Goal: Task Accomplishment & Management: Complete application form

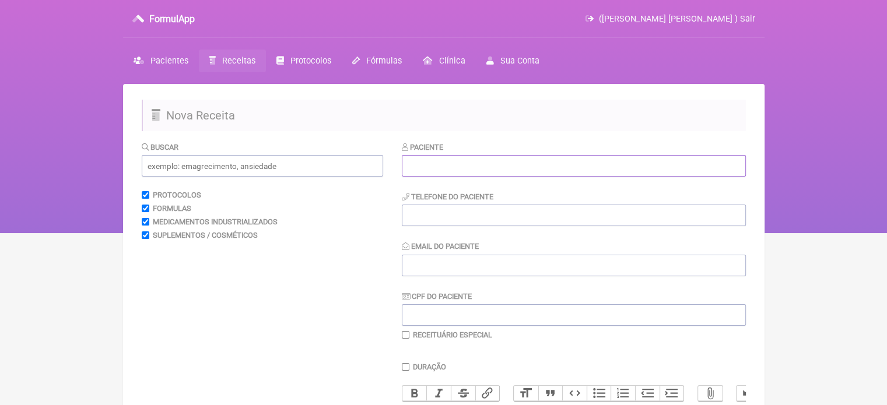
click at [422, 164] on input "text" at bounding box center [574, 166] width 344 height 22
paste input "[PERSON_NAME]"
type input "[PERSON_NAME]"
click at [443, 221] on input "tel" at bounding box center [574, 216] width 344 height 22
type input "21988558964"
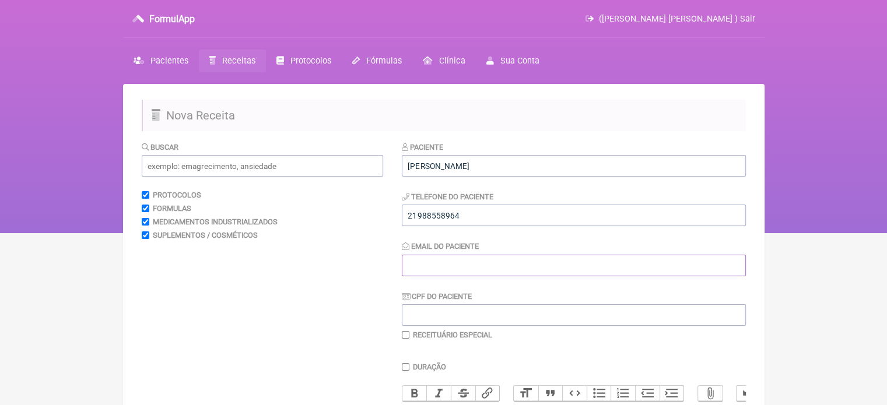
click at [418, 273] on input "Email do Paciente" at bounding box center [574, 266] width 344 height 22
type input "X@X"
click at [251, 170] on input "text" at bounding box center [262, 166] width 241 height 22
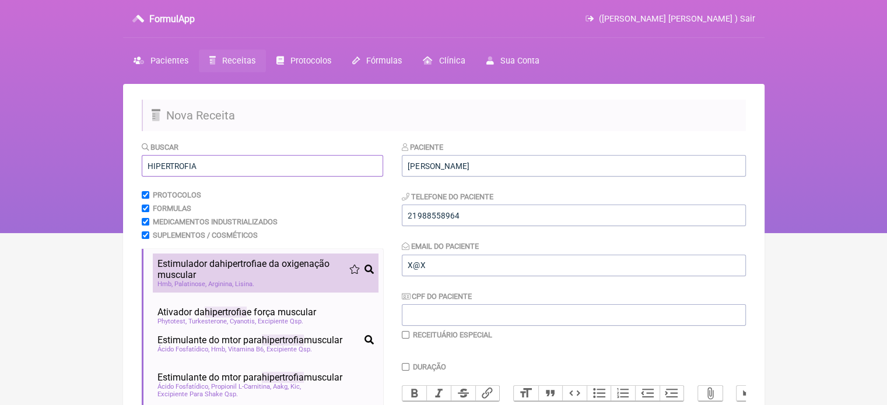
type input "HIPERTROFIA"
click at [197, 286] on span "Palatinose" at bounding box center [190, 285] width 32 height 8
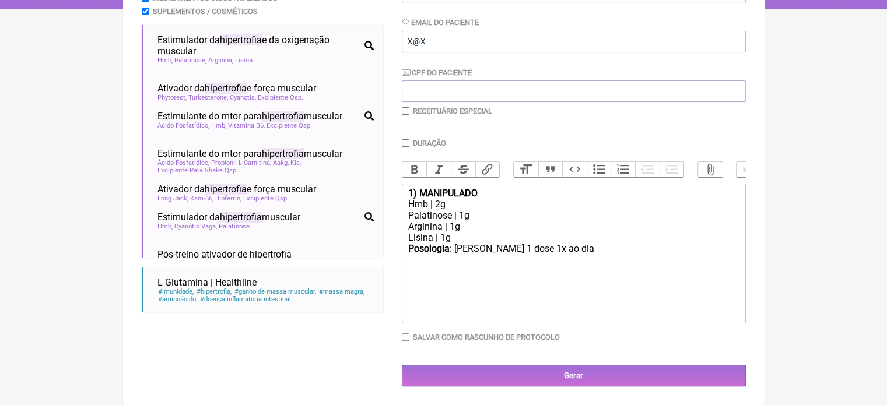
scroll to position [233, 0]
drag, startPoint x: 470, startPoint y: 239, endPoint x: 393, endPoint y: 223, distance: 78.6
click at [393, 223] on form "Buscar HIPERTROFIA Protocolos Formulas Medicamentos Industrializados Suplemento…" at bounding box center [444, 152] width 604 height 470
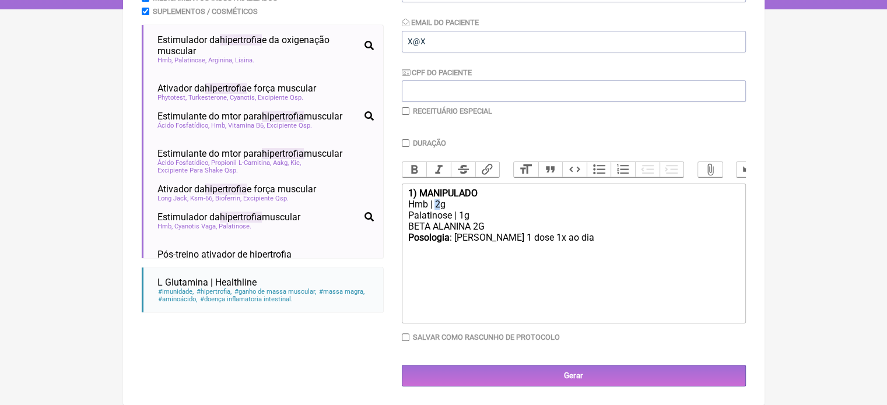
click at [435, 204] on div "Hmb | 2g" at bounding box center [573, 204] width 331 height 11
click at [495, 229] on div "BETA ALANINA 2G" at bounding box center [573, 226] width 331 height 11
click at [555, 238] on div "Posologia : Tomar 1 dose 1x ao dia ㅤ" at bounding box center [573, 243] width 331 height 23
click at [492, 228] on div "BETA ALANINA 2G" at bounding box center [573, 226] width 331 height 11
click at [556, 248] on div "Posologia : Tomar 1 dose 1x ao dia ㅤ" at bounding box center [573, 254] width 331 height 23
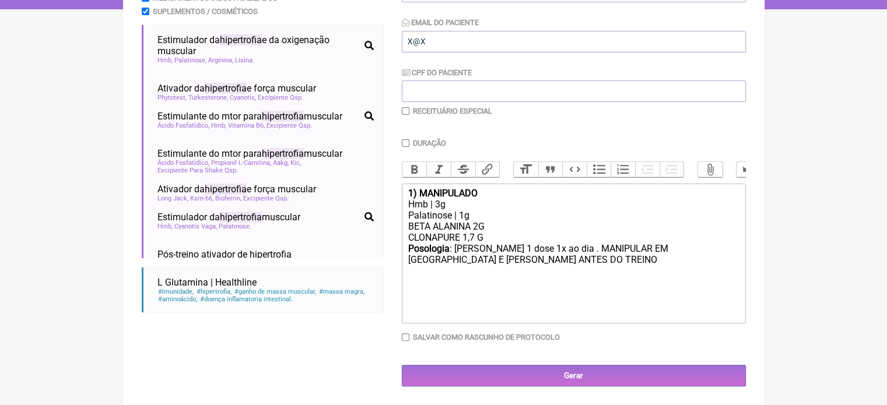
type trix-editor "<div><strong>1) MANIPULADO</strong></div><div>Hmb | 3g</div><div>Palatinose | 1…"
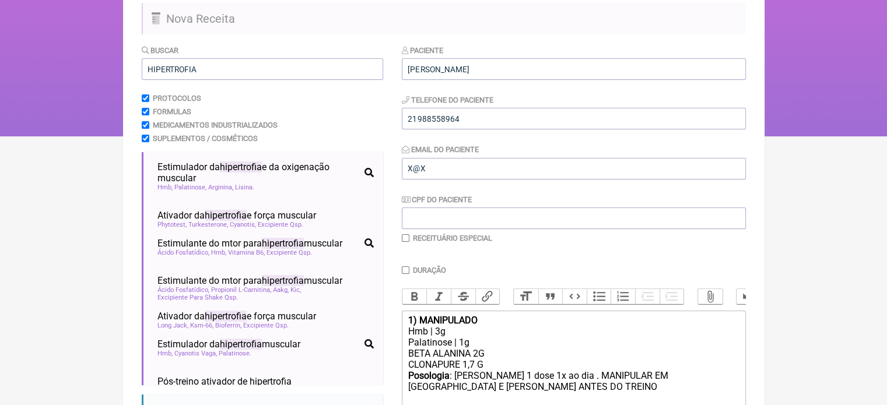
scroll to position [0, 0]
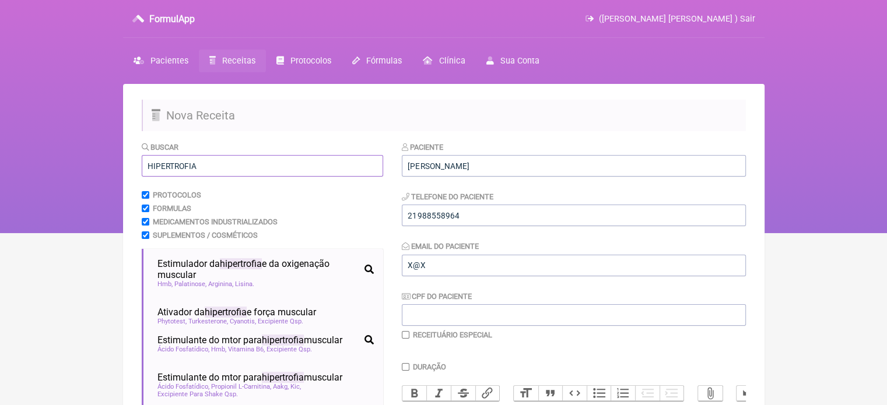
drag, startPoint x: 197, startPoint y: 169, endPoint x: 114, endPoint y: 171, distance: 82.9
click at [114, 171] on div "FormulApp ([PERSON_NAME] [PERSON_NAME] ) Sair [GEOGRAPHIC_DATA] Receitas Protoc…" at bounding box center [443, 116] width 887 height 233
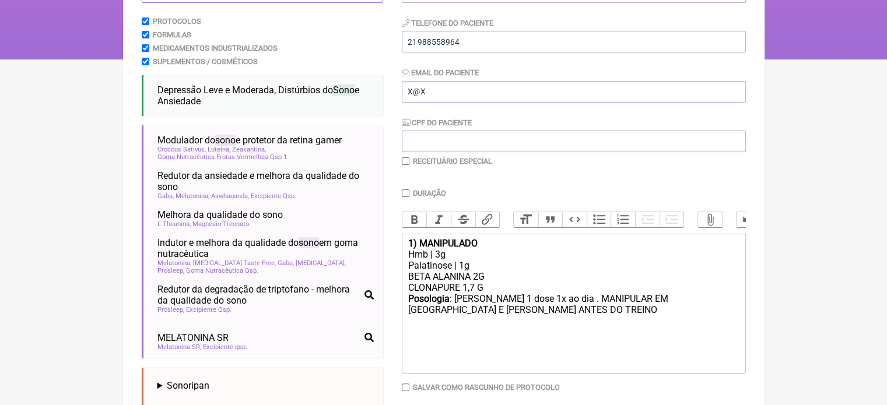
scroll to position [175, 0]
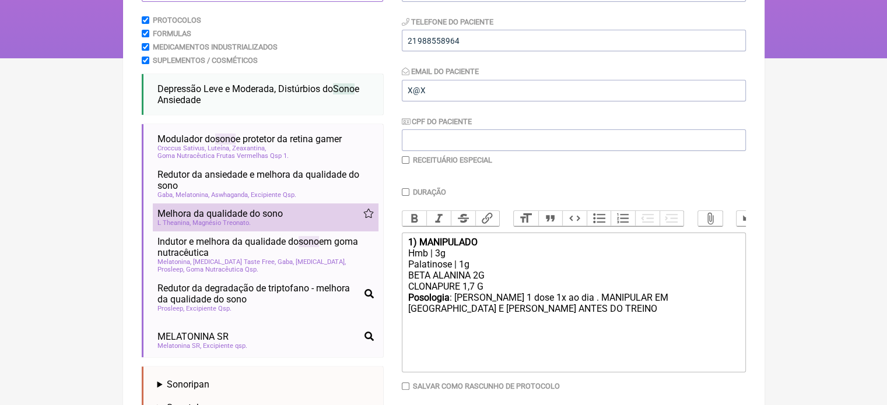
type input "SONO"
click at [247, 222] on span "Magnésio Treonato" at bounding box center [221, 223] width 58 height 8
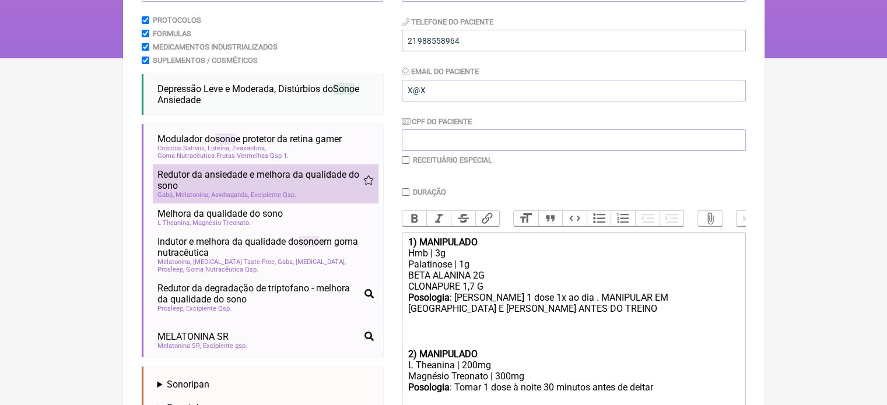
click at [255, 195] on span "Excipiente Qsp" at bounding box center [273, 195] width 45 height 8
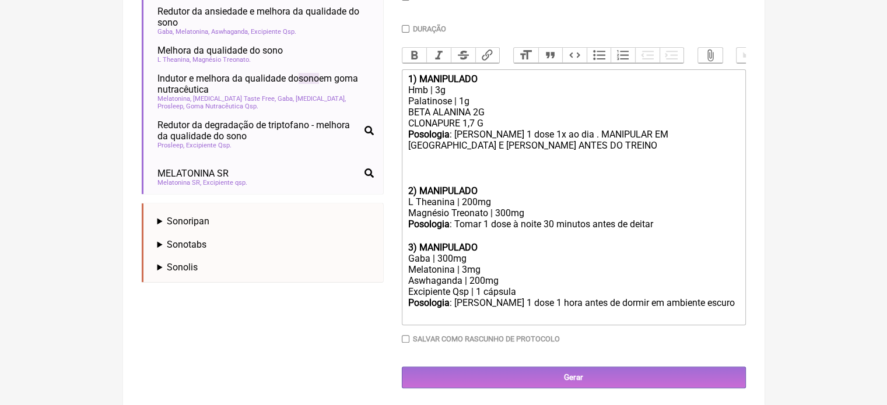
scroll to position [352, 0]
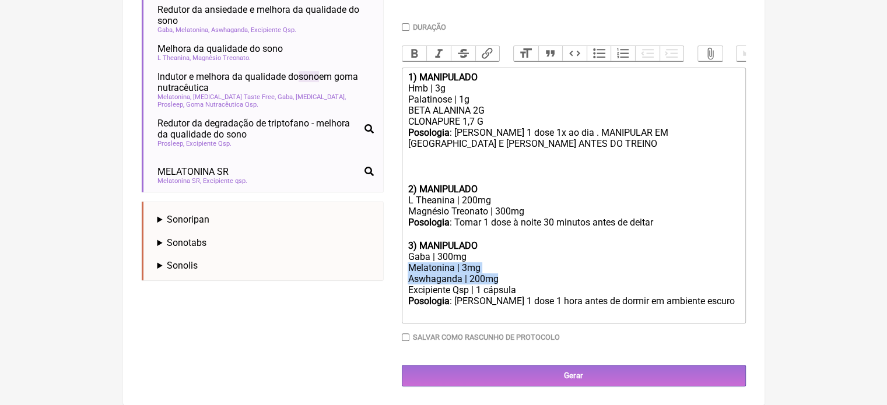
drag, startPoint x: 510, startPoint y: 278, endPoint x: 387, endPoint y: 271, distance: 123.2
click at [387, 271] on form "Buscar SONO Protocolos Formulas Medicamentos Industrializados Suplementos / Cos…" at bounding box center [444, 94] width 604 height 586
copy trix-editor "Melatonina | 3mg Aswhaganda | 200mg"
click at [530, 209] on div "Magnésio Treonato | 300mg" at bounding box center [573, 211] width 331 height 11
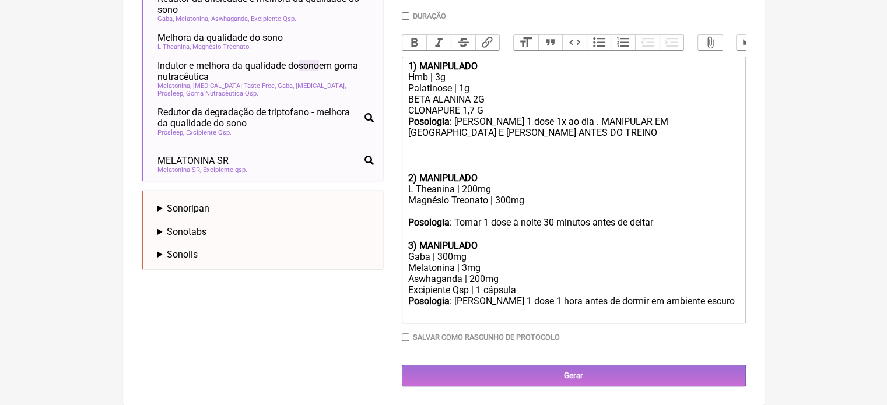
paste trix-editor "Melatonina | 3mg</div><div>Aswhaganda | 200mg"
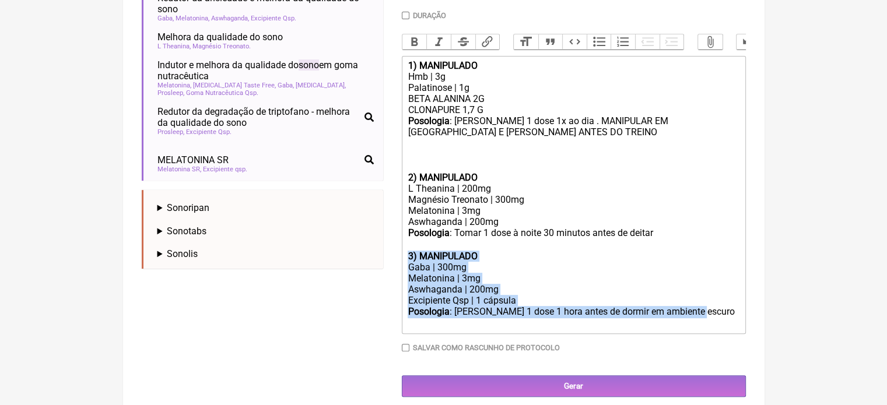
drag, startPoint x: 698, startPoint y: 326, endPoint x: 382, endPoint y: 263, distance: 322.3
click at [382, 263] on form "Buscar SONO Protocolos Formulas Medicamentos Industrializados Suplementos / Cos…" at bounding box center [444, 93] width 604 height 608
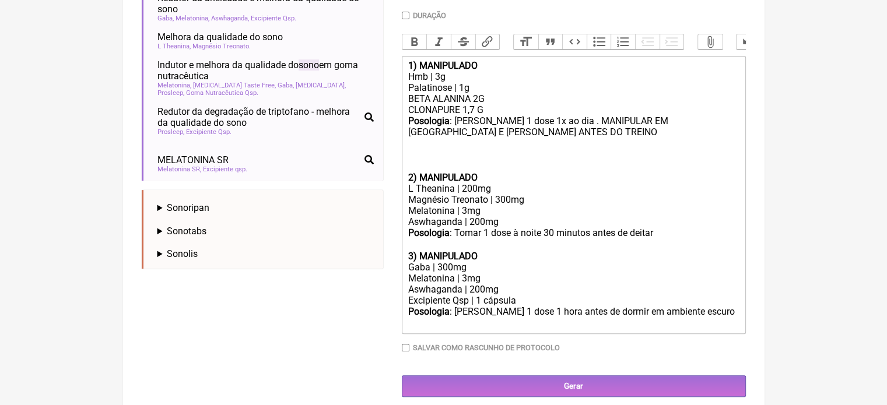
scroll to position [317, 0]
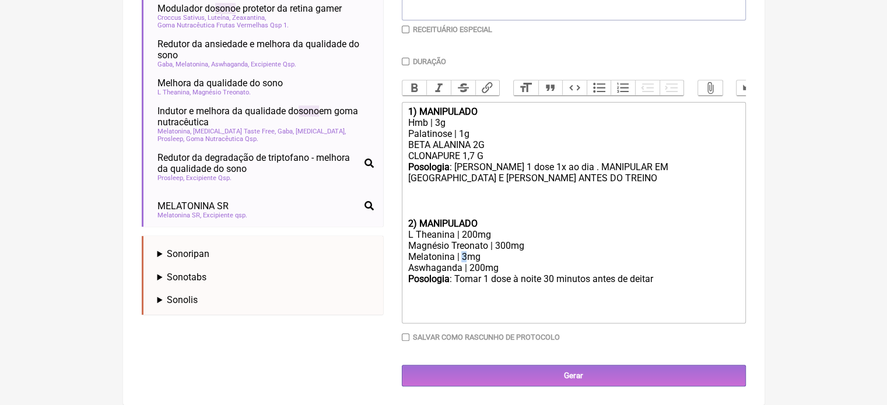
click at [463, 255] on div "Magnésio Treonato | 300mg Melatonina | 3mg" at bounding box center [573, 251] width 331 height 22
type trix-editor "<div><strong>1) MANIPULADO</strong></div><div>Hmb | 3g</div><div>Palatinose | 1…"
click at [402, 58] on input "Duração" at bounding box center [406, 62] width 8 height 8
checkbox input "true"
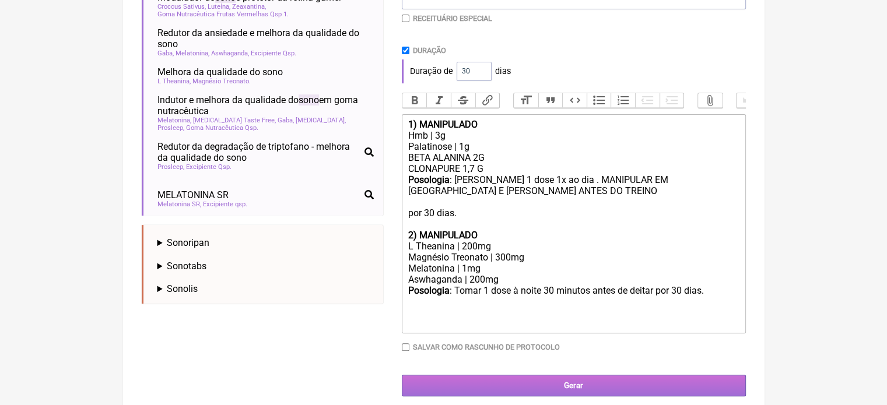
click at [542, 396] on input "Gerar" at bounding box center [574, 386] width 344 height 22
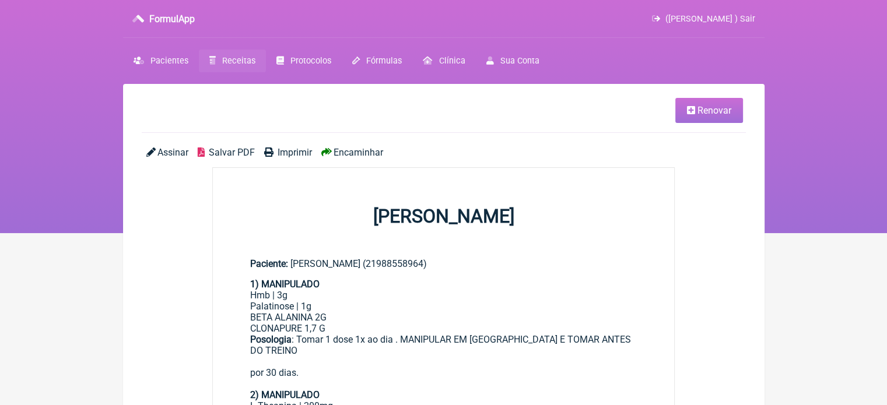
click at [287, 152] on span "Imprimir" at bounding box center [295, 152] width 34 height 11
